Goal: Transaction & Acquisition: Purchase product/service

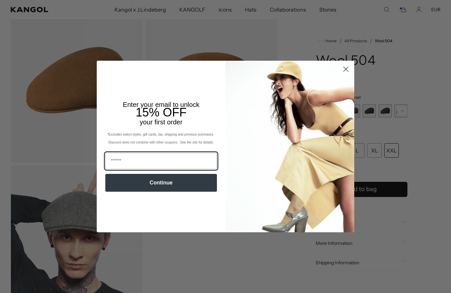
scroll to position [0, 136]
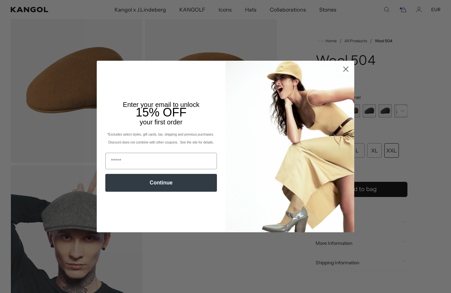
click at [347, 69] on icon "Close dialog" at bounding box center [346, 69] width 5 height 5
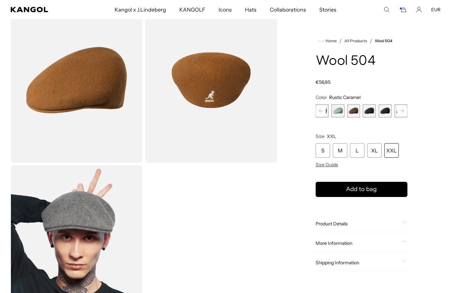
scroll to position [0, 0]
click at [355, 111] on span "8 of 21" at bounding box center [353, 110] width 13 height 13
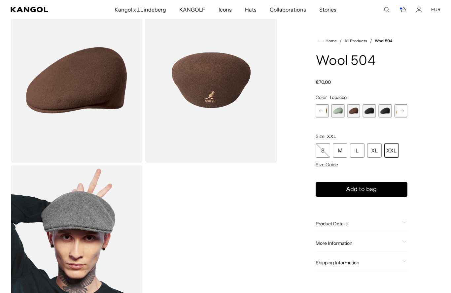
scroll to position [0, 136]
click at [404, 111] on icon at bounding box center [402, 111] width 3 height 3
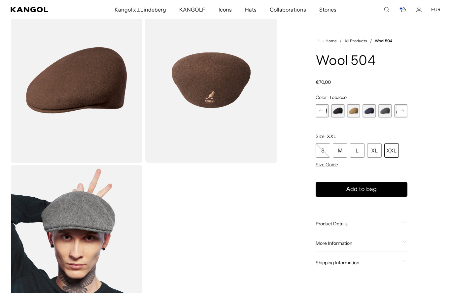
click at [404, 111] on icon at bounding box center [402, 111] width 3 height 3
click at [353, 110] on span "12 of 21" at bounding box center [353, 110] width 13 height 13
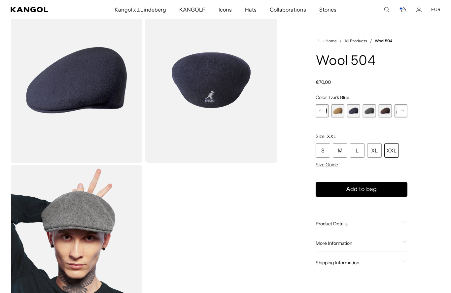
scroll to position [0, 136]
click at [369, 110] on span "13 of 21" at bounding box center [369, 110] width 13 height 13
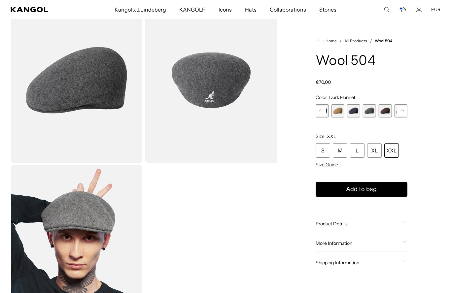
click at [384, 110] on span "14 of 21" at bounding box center [385, 110] width 13 height 13
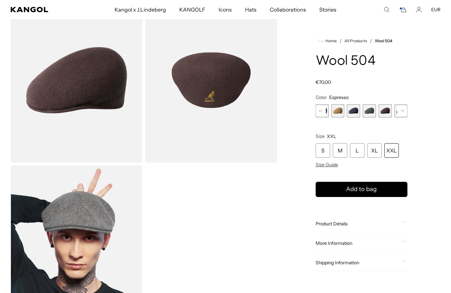
click at [403, 109] on rect at bounding box center [403, 111] width 10 height 10
click at [353, 111] on span "15 of 21" at bounding box center [353, 110] width 13 height 13
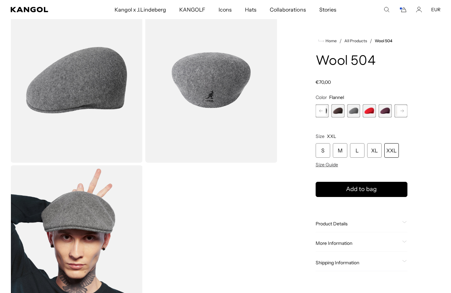
click at [369, 112] on span "16 of 21" at bounding box center [369, 110] width 13 height 13
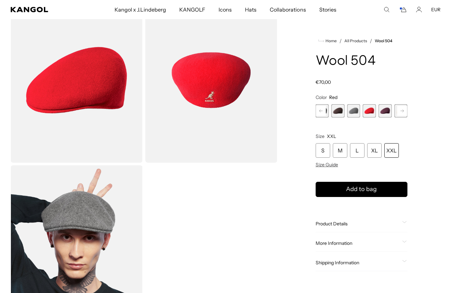
click at [385, 111] on span "17 of 21" at bounding box center [385, 110] width 13 height 13
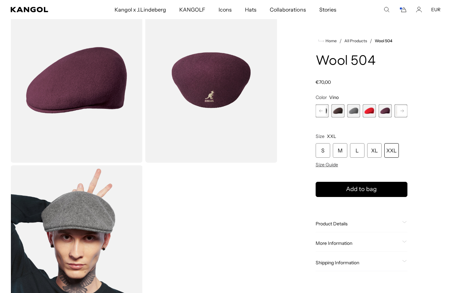
click at [403, 112] on rect at bounding box center [403, 111] width 10 height 10
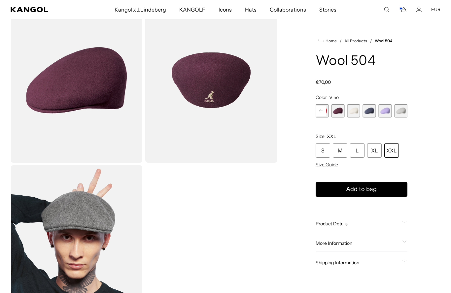
click at [370, 109] on span "19 of 21" at bounding box center [369, 110] width 13 height 13
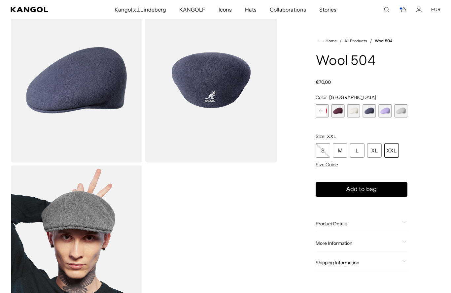
click at [383, 112] on span "20 of 21" at bounding box center [385, 110] width 13 height 13
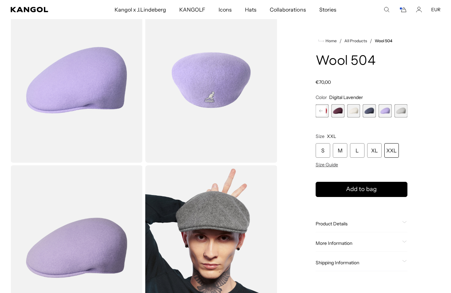
click at [402, 12] on icon "Cart" at bounding box center [403, 10] width 8 height 6
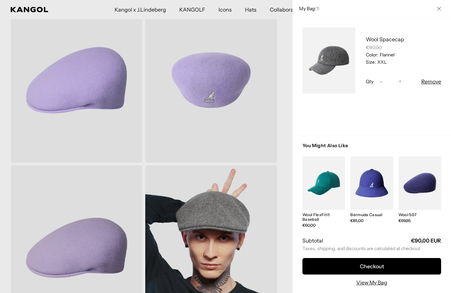
scroll to position [0, 136]
click at [332, 62] on link "My Bag" at bounding box center [329, 60] width 53 height 66
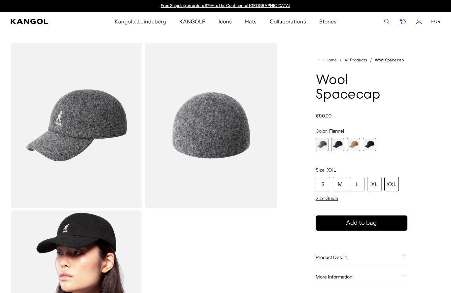
click at [335, 145] on span "2 of 4" at bounding box center [337, 144] width 13 height 13
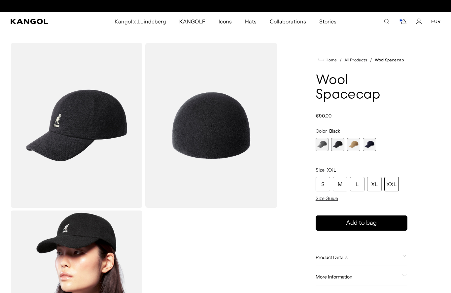
scroll to position [0, 136]
click at [355, 143] on span "3 of 4" at bounding box center [353, 144] width 13 height 13
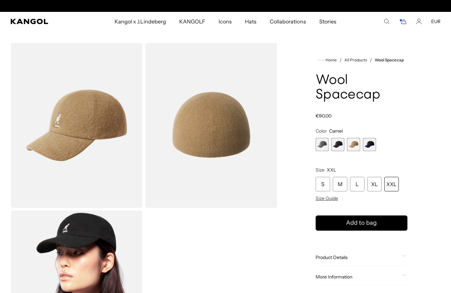
click at [369, 142] on span "4 of 4" at bounding box center [369, 144] width 13 height 13
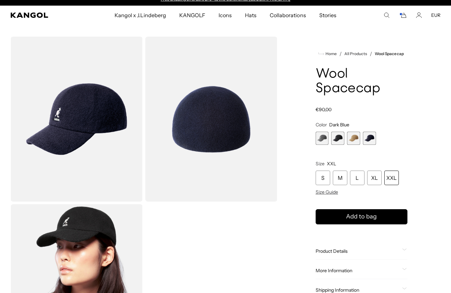
scroll to position [7, 0]
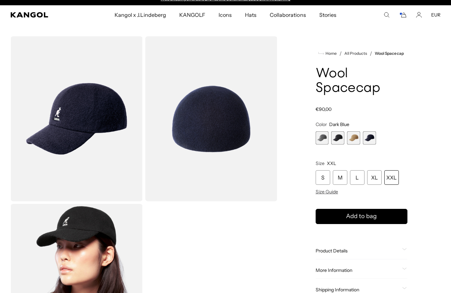
click at [323, 138] on span "1 of 4" at bounding box center [322, 138] width 13 height 13
